Goal: Book appointment/travel/reservation

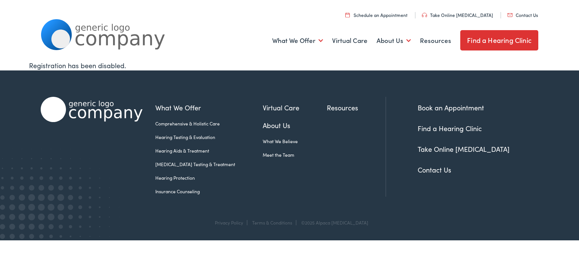
click at [388, 15] on link "Schedule an Appointment" at bounding box center [377, 15] width 62 height 6
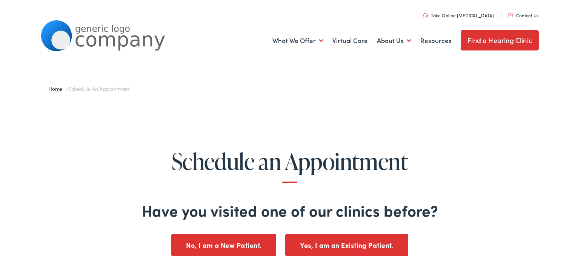
click at [228, 244] on button "No, I am a New Patient." at bounding box center [223, 244] width 105 height 22
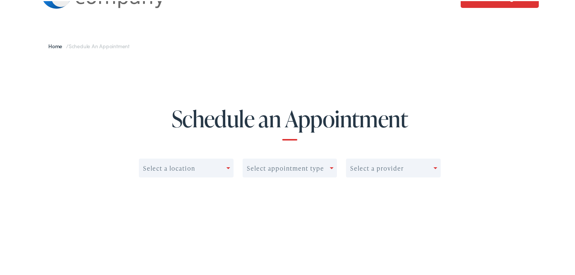
scroll to position [75, 0]
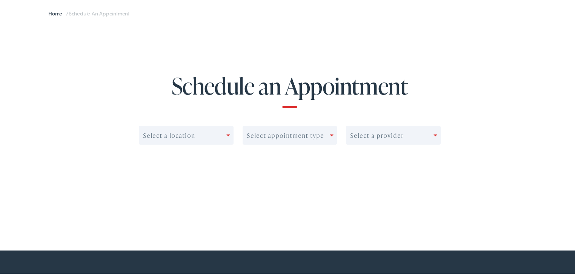
click at [226, 136] on div at bounding box center [229, 134] width 7 height 11
click at [264, 156] on div "0 results available. Use Up and Down to choose options, press Enter to select t…" at bounding box center [290, 149] width 302 height 49
click at [307, 135] on div "Select appointment type" at bounding box center [285, 134] width 77 height 7
click at [377, 169] on div "Select a location Select appointment type Select a provider" at bounding box center [290, 149] width 302 height 49
click at [427, 136] on div "Select a provider" at bounding box center [389, 134] width 87 height 11
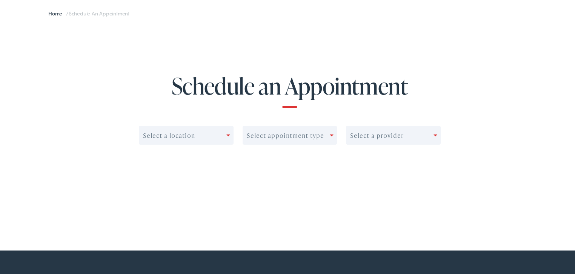
click at [484, 116] on div "Select a location Select appointment type Select a provider" at bounding box center [289, 142] width 533 height 65
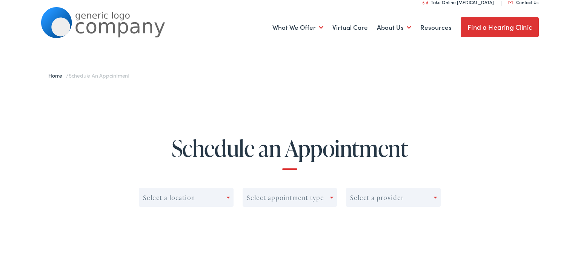
scroll to position [0, 0]
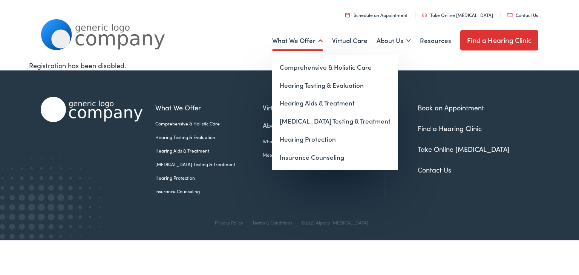
click at [316, 44] on link "What We Offer" at bounding box center [297, 41] width 51 height 28
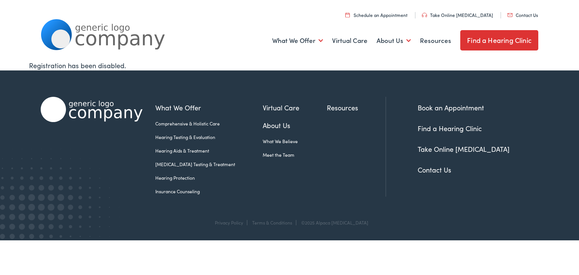
click at [504, 40] on link "Find a Hearing Clinic" at bounding box center [500, 40] width 78 height 20
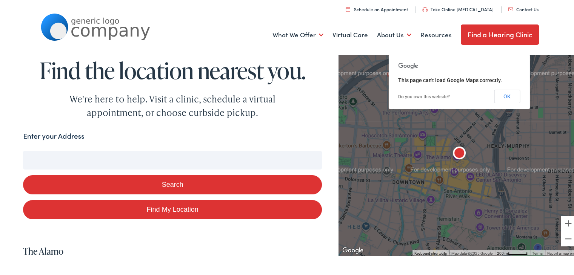
click at [137, 164] on input "Enter your Address" at bounding box center [172, 158] width 298 height 19
type input "48"
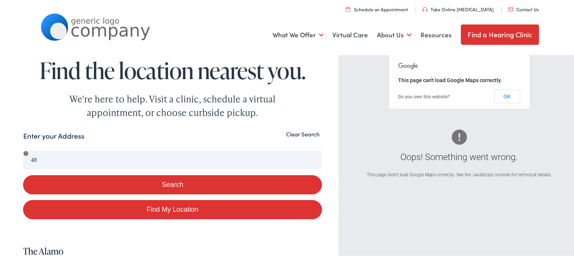
click at [83, 168] on div "48 Search" at bounding box center [172, 173] width 298 height 49
click at [503, 95] on button "OK" at bounding box center [507, 95] width 26 height 14
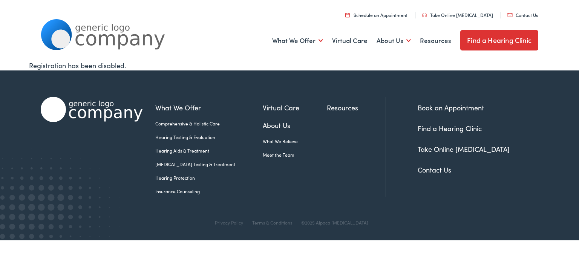
click at [456, 104] on link "Book an Appointment" at bounding box center [451, 107] width 66 height 9
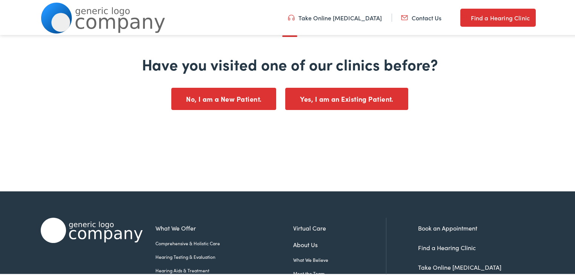
scroll to position [113, 0]
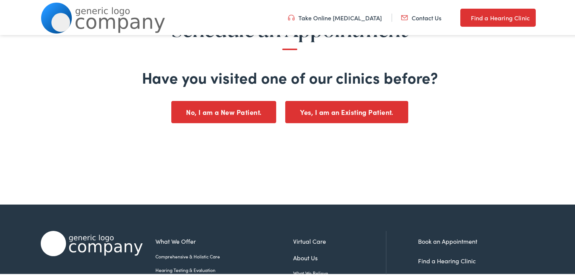
click at [227, 109] on button "No, I am a New Patient." at bounding box center [223, 111] width 105 height 22
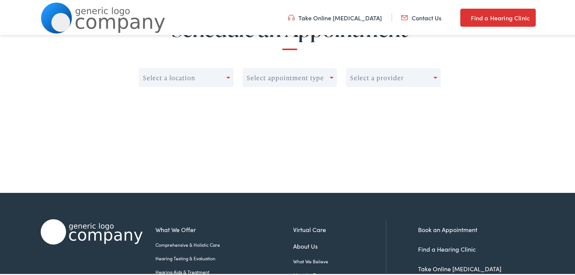
click at [226, 73] on div at bounding box center [229, 76] width 7 height 11
